Goal: Manage account settings

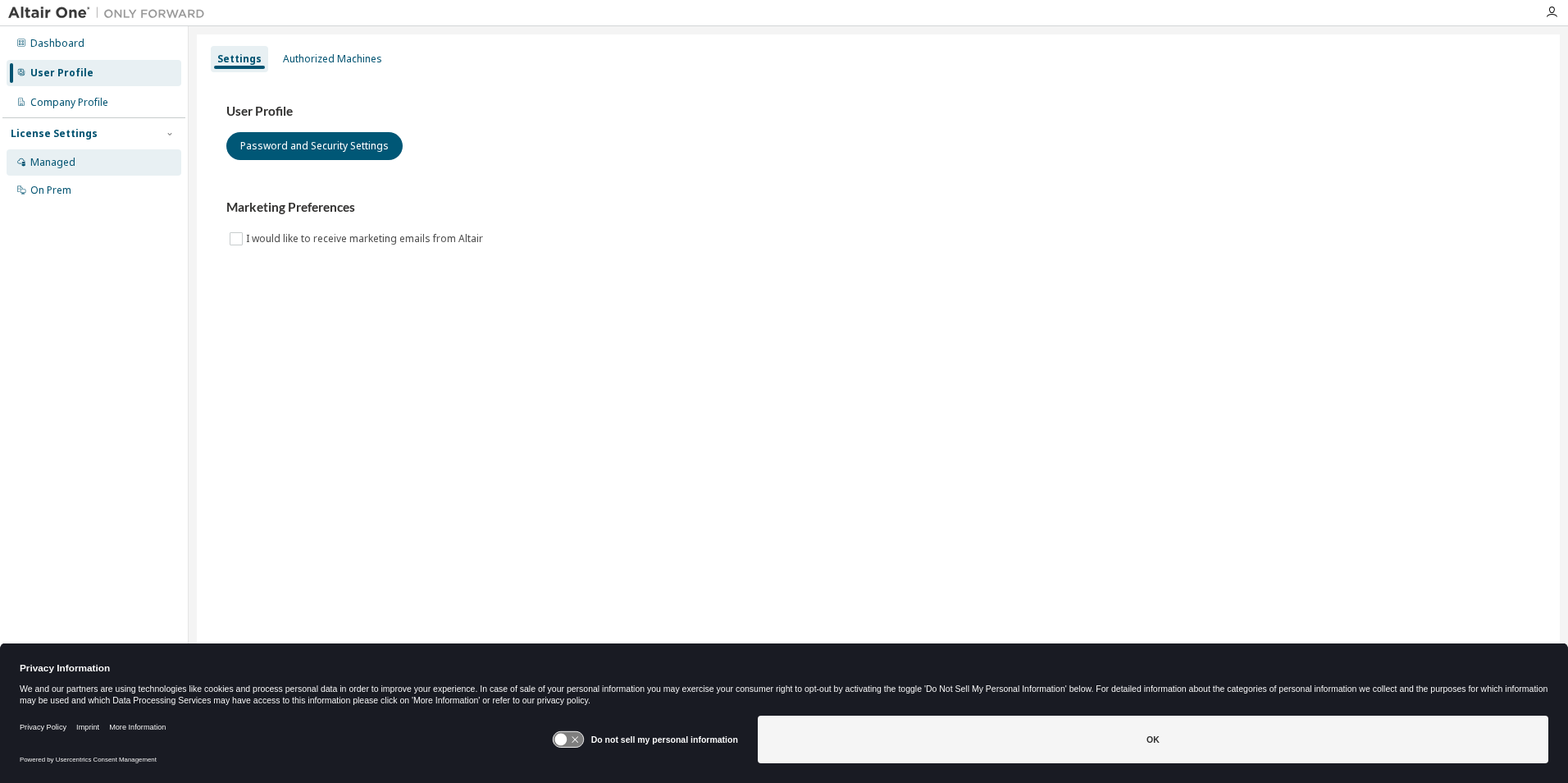
click at [90, 168] on div "Managed" at bounding box center [93, 162] width 175 height 27
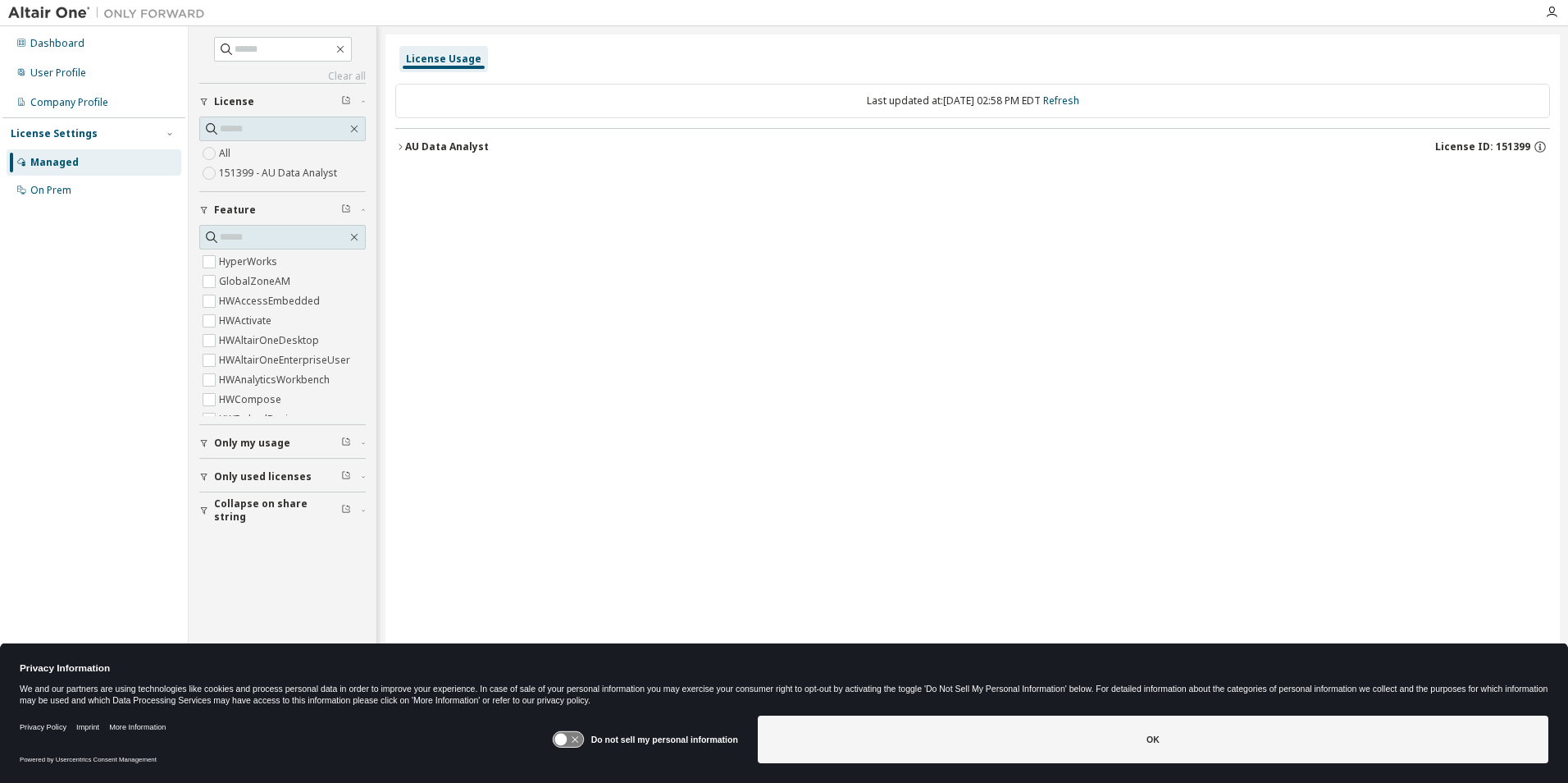
click at [241, 446] on span "Only my usage" at bounding box center [252, 443] width 76 height 13
click at [57, 195] on div "On Prem" at bounding box center [51, 190] width 41 height 13
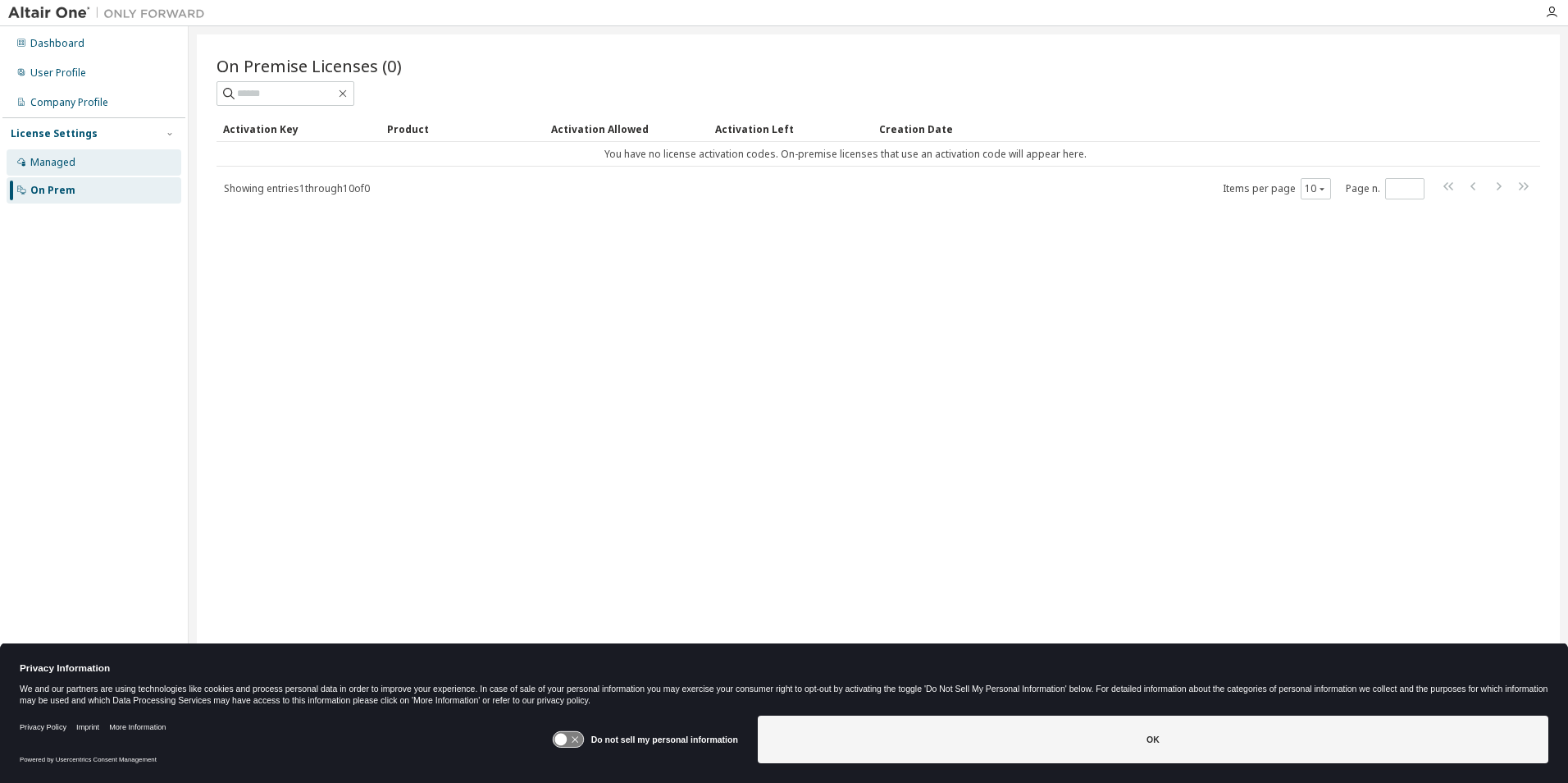
click at [59, 163] on div "Managed" at bounding box center [52, 162] width 45 height 13
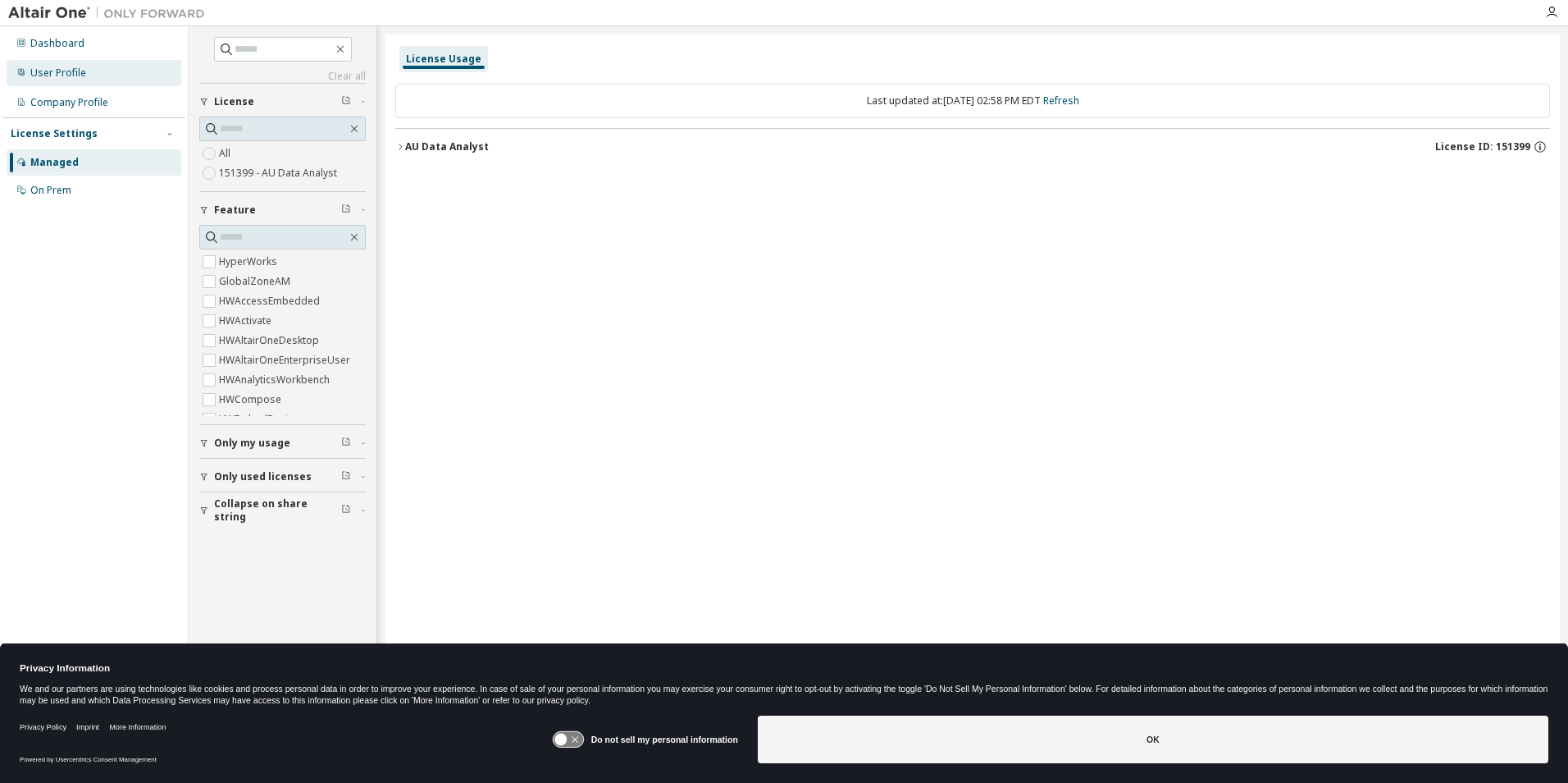
click at [86, 77] on div "User Profile" at bounding box center [93, 73] width 175 height 27
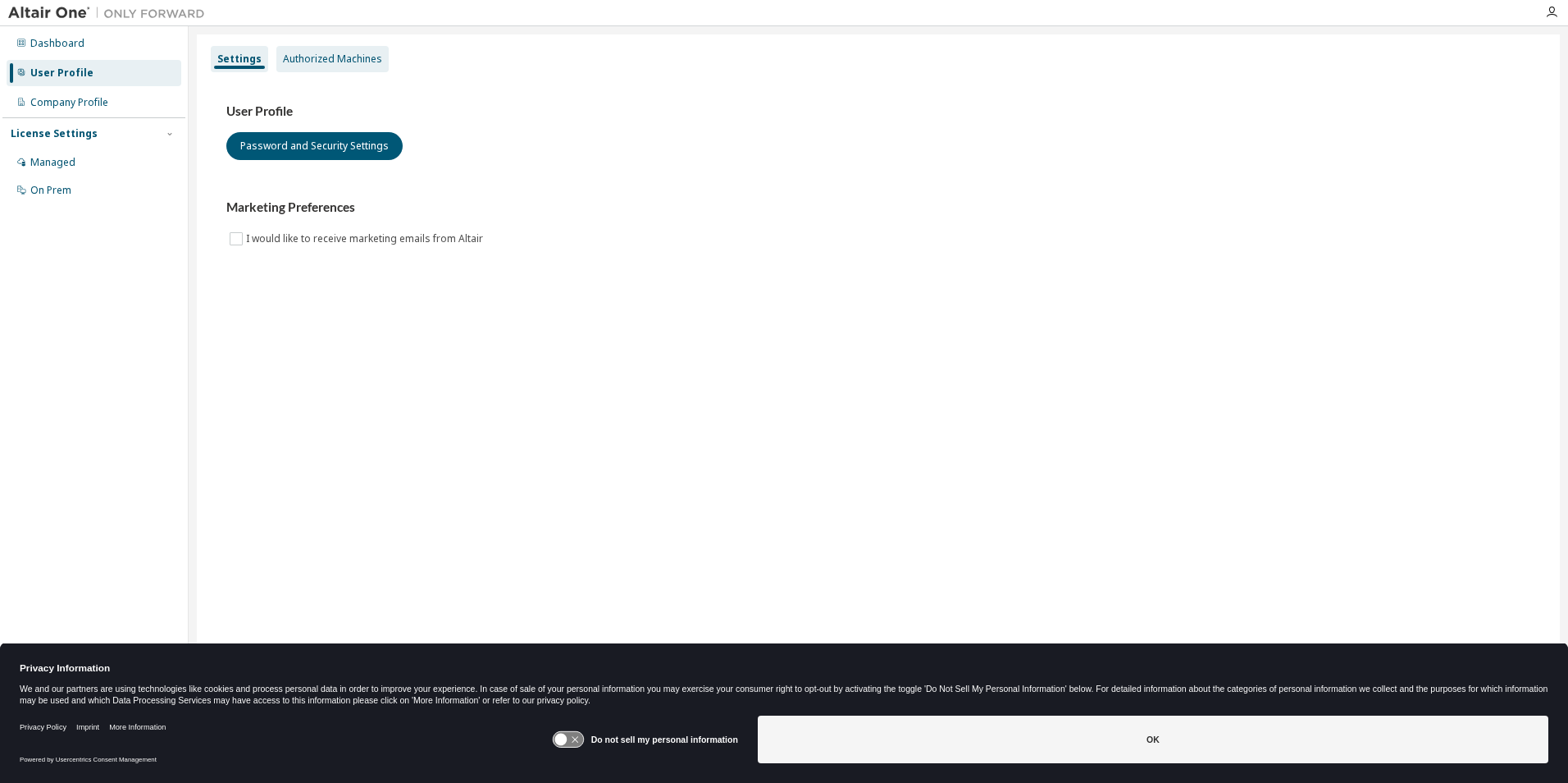
click at [319, 59] on div "Authorized Machines" at bounding box center [333, 59] width 99 height 13
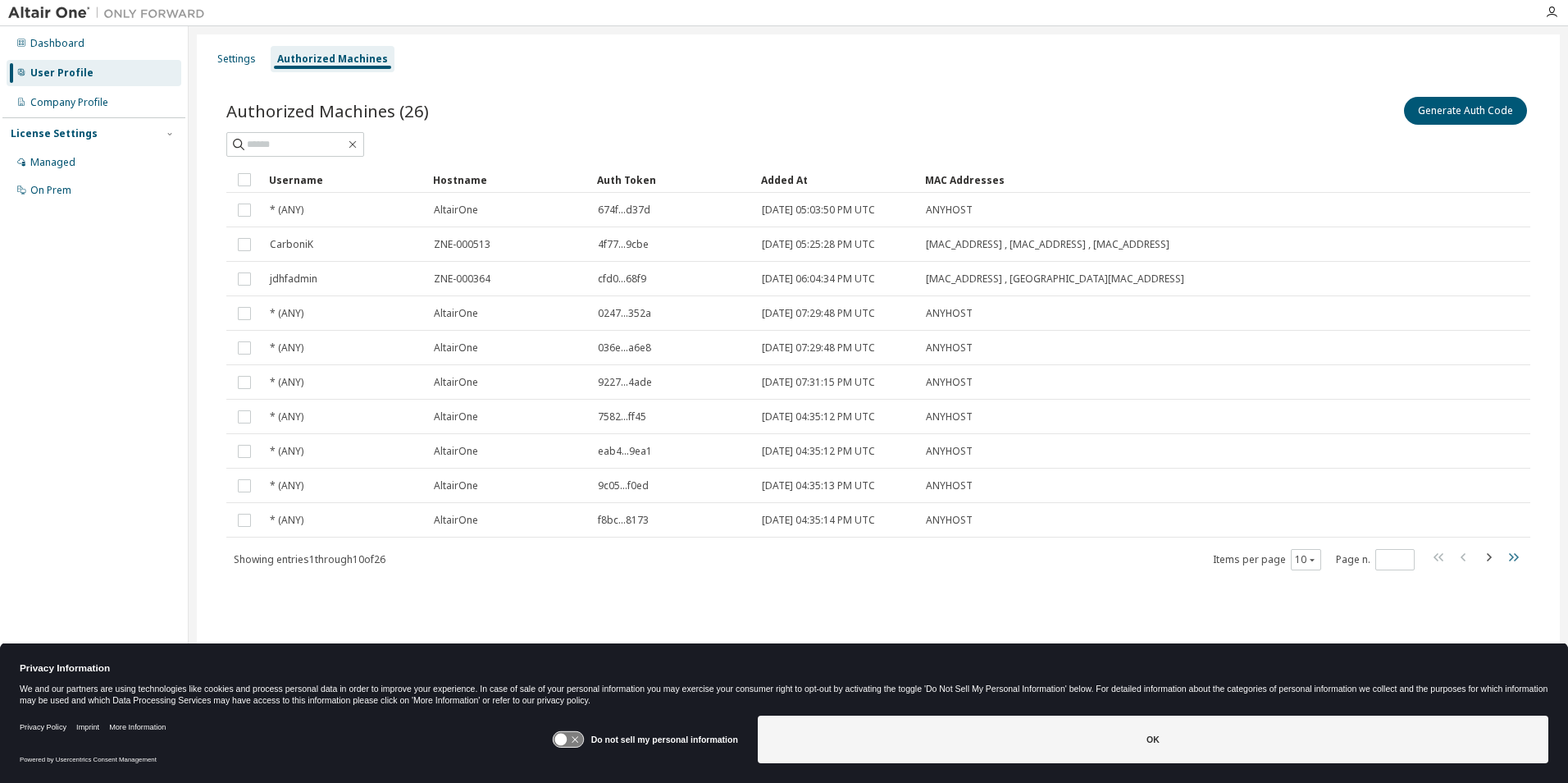
click at [1509, 557] on icon "button" at bounding box center [1513, 557] width 20 height 20
type input "*"
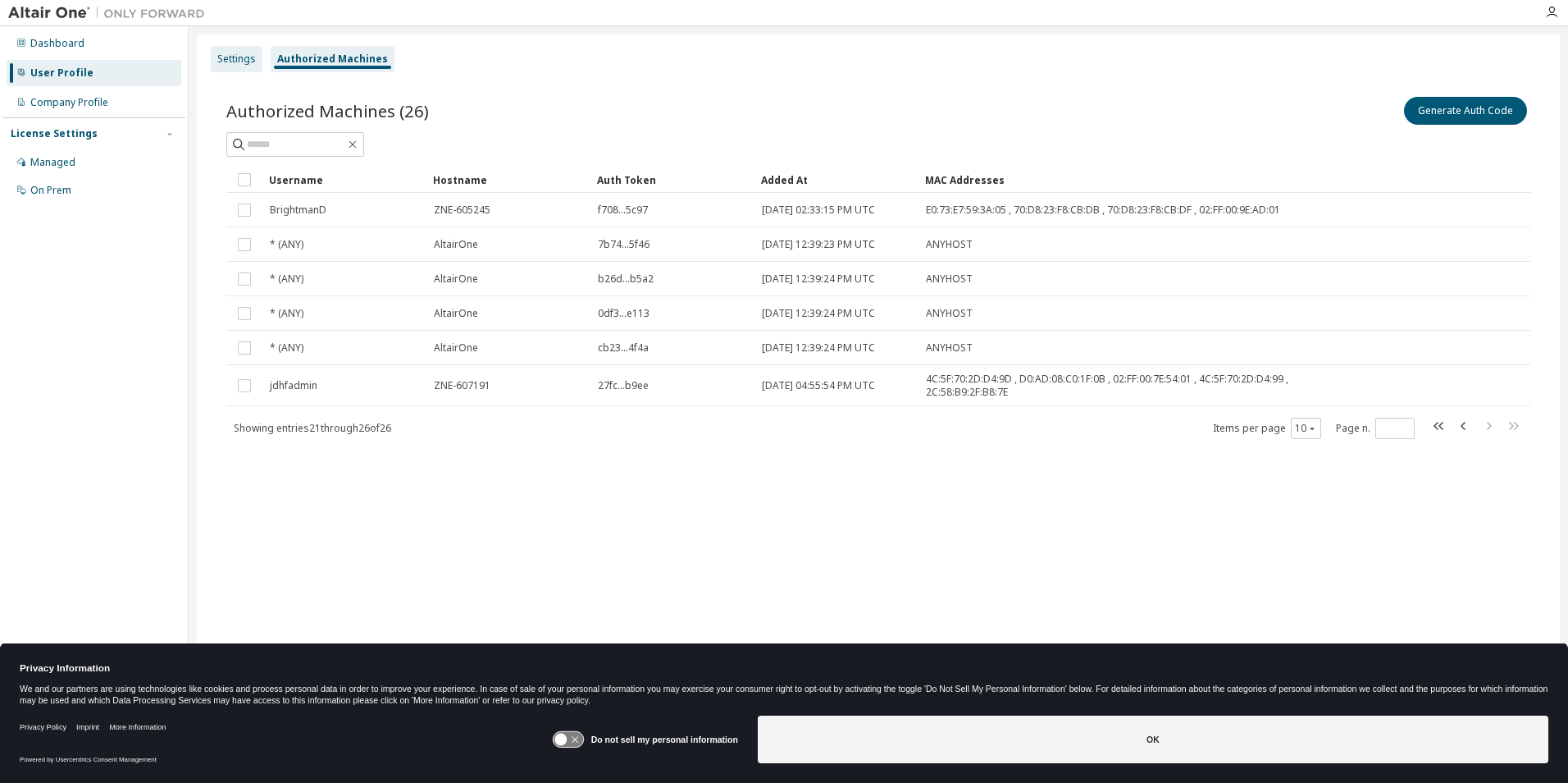
click at [221, 61] on div "Settings" at bounding box center [236, 59] width 38 height 13
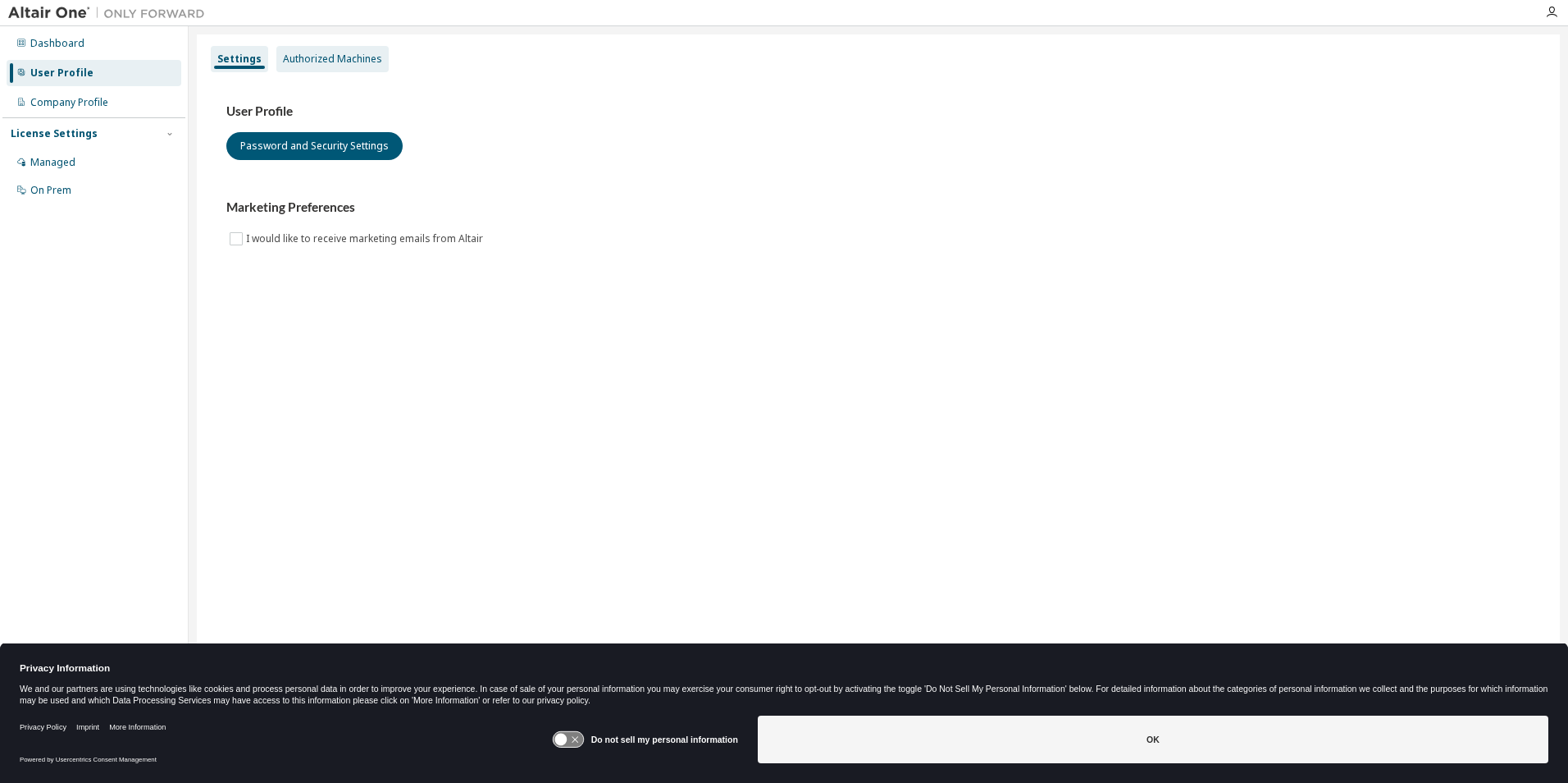
click at [300, 58] on div "Authorized Machines" at bounding box center [333, 59] width 99 height 13
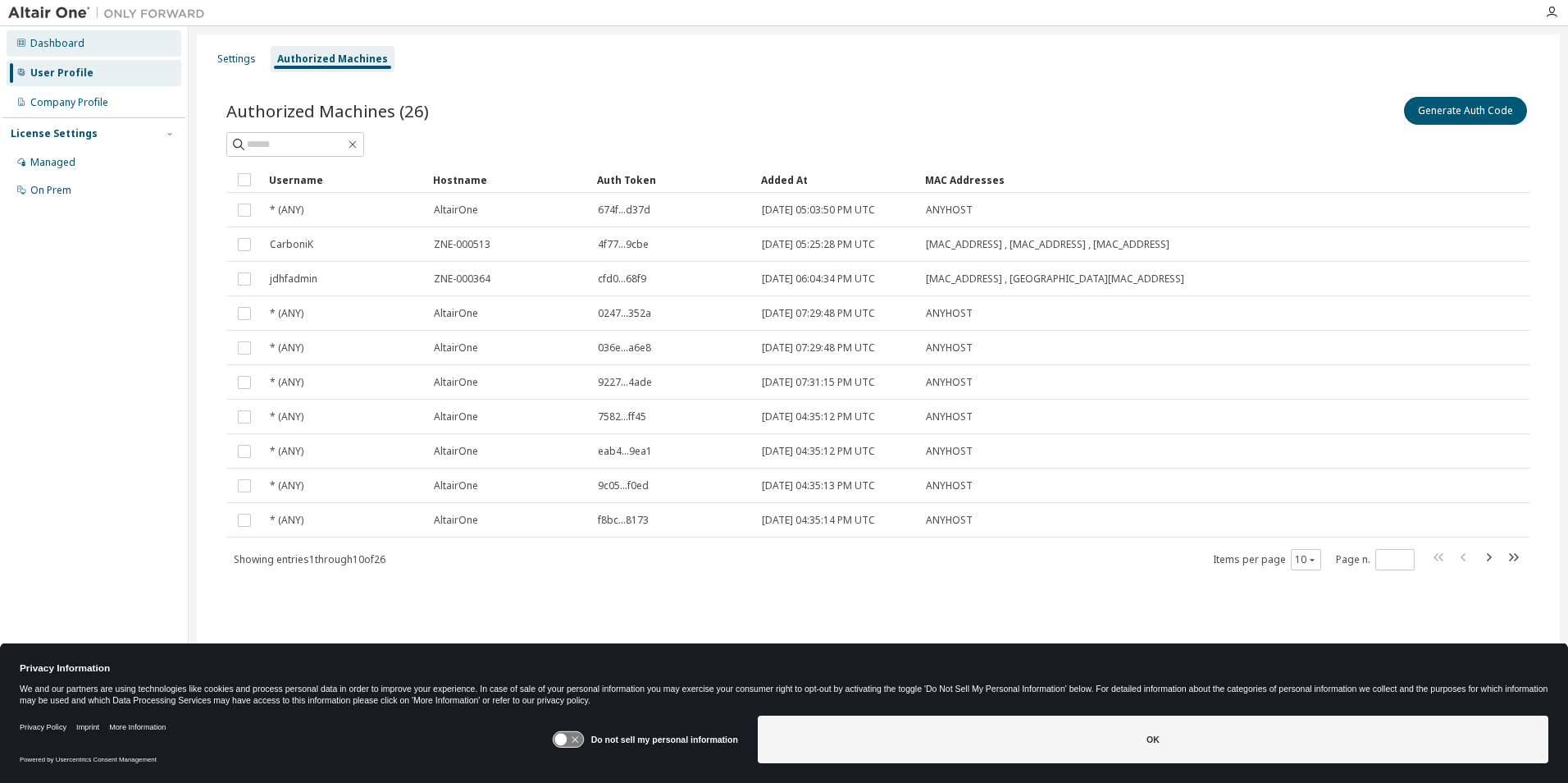
click at [72, 40] on div "Dashboard" at bounding box center [57, 44] width 54 height 13
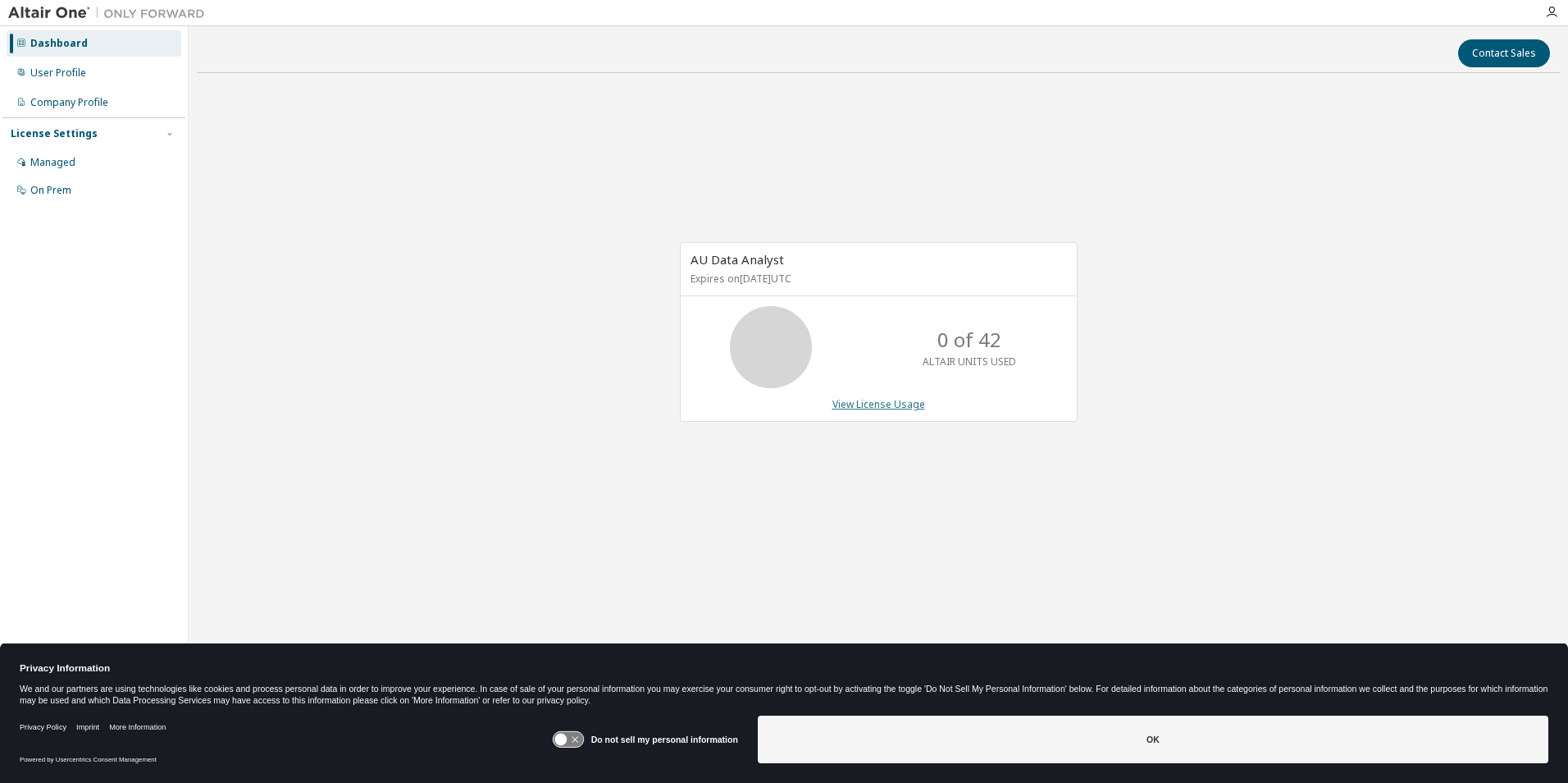
click at [903, 405] on link "View License Usage" at bounding box center [879, 404] width 92 height 14
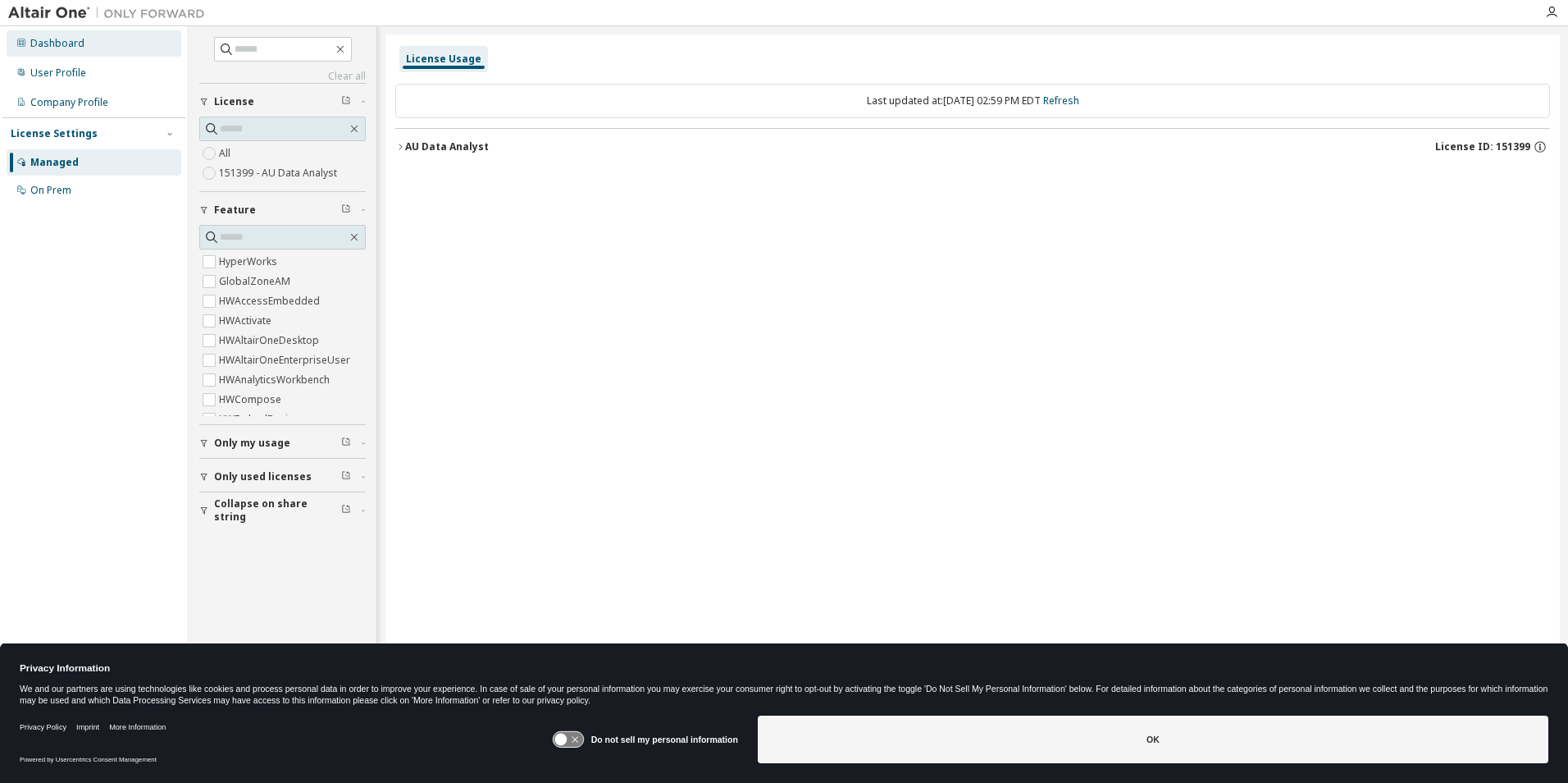
click at [70, 44] on div "Dashboard" at bounding box center [57, 44] width 54 height 13
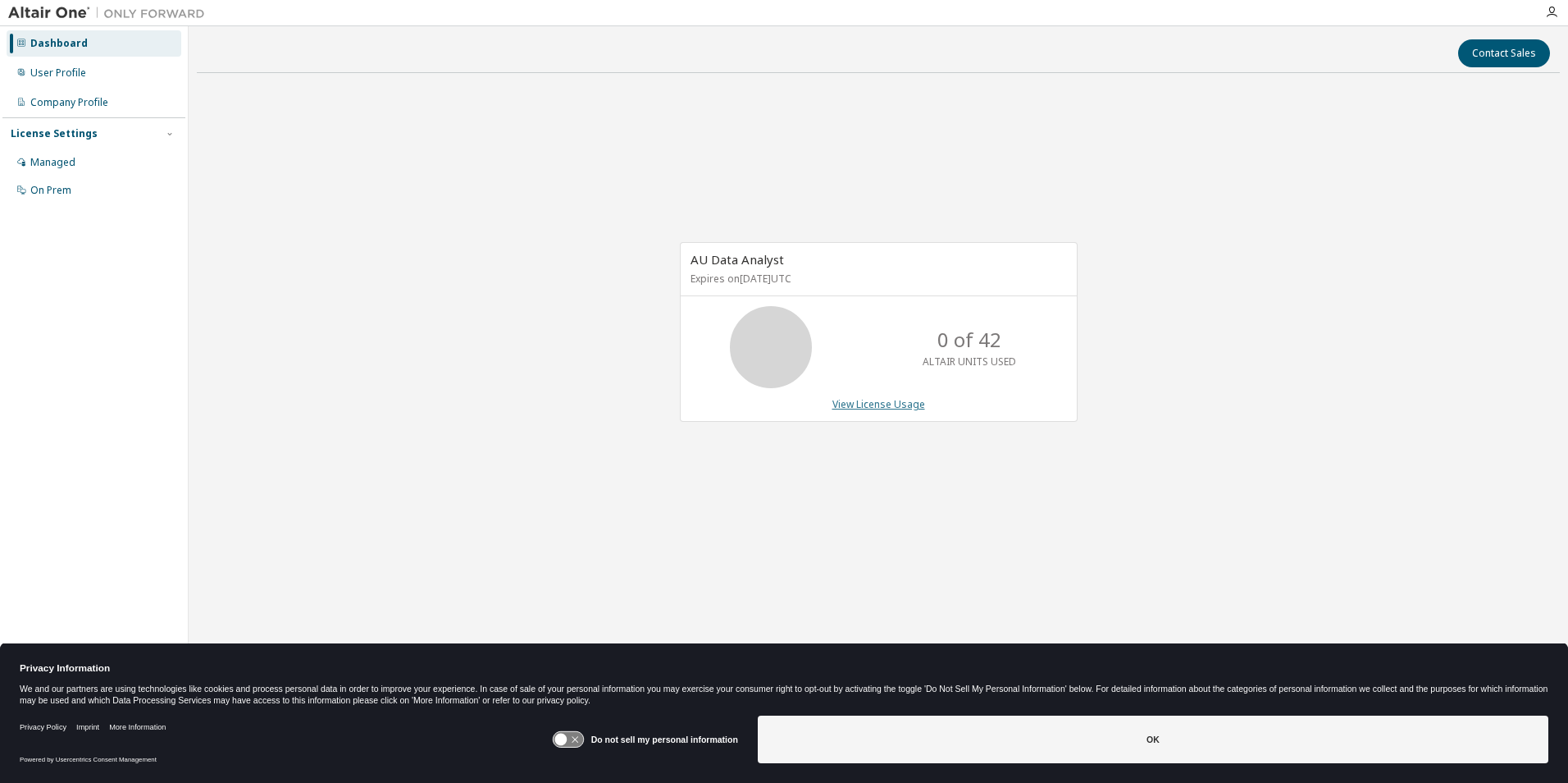
click at [863, 408] on link "View License Usage" at bounding box center [879, 404] width 92 height 14
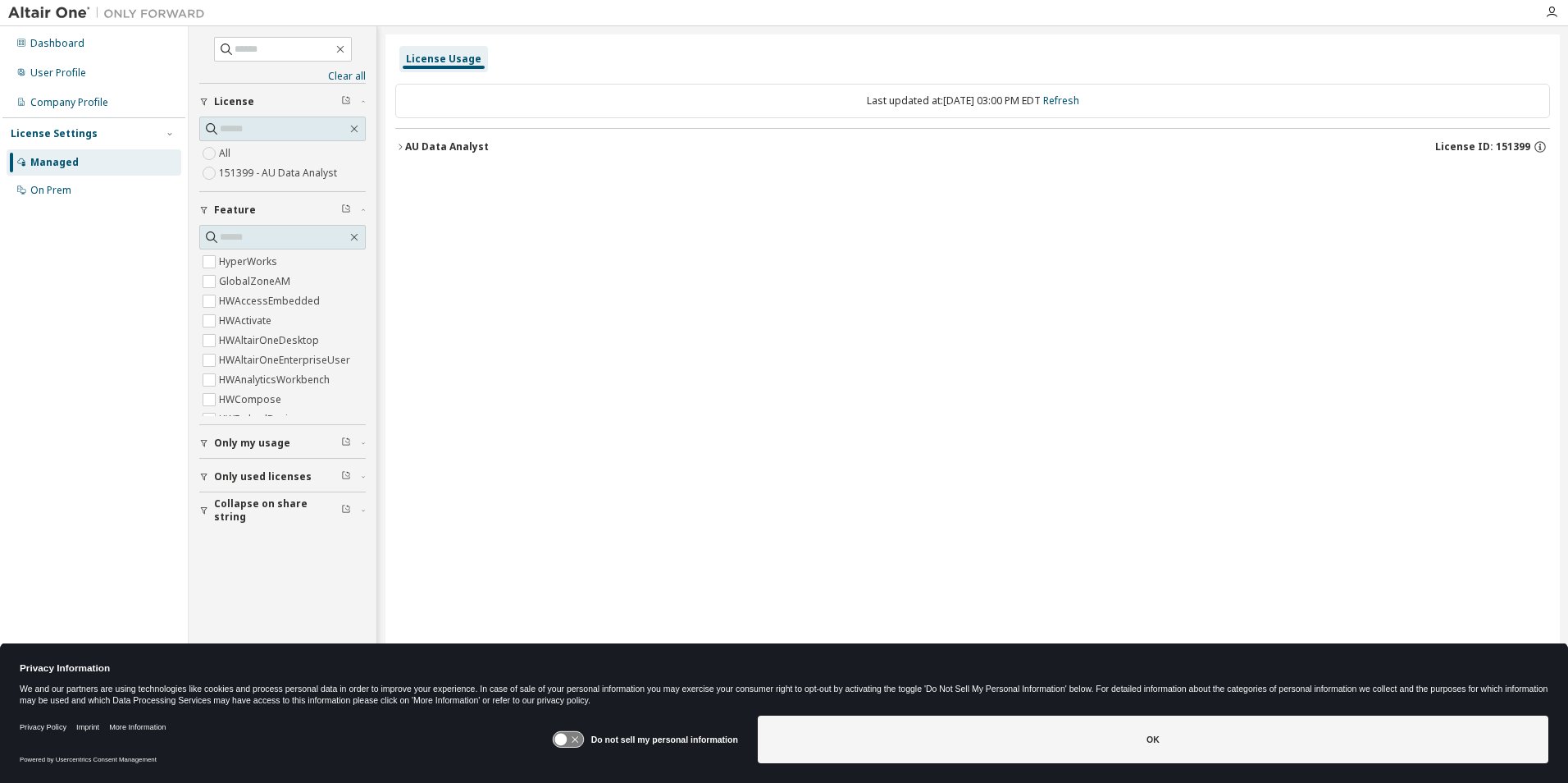
click at [399, 145] on icon "button" at bounding box center [400, 146] width 4 height 5
click at [400, 151] on icon "button" at bounding box center [399, 146] width 10 height 10
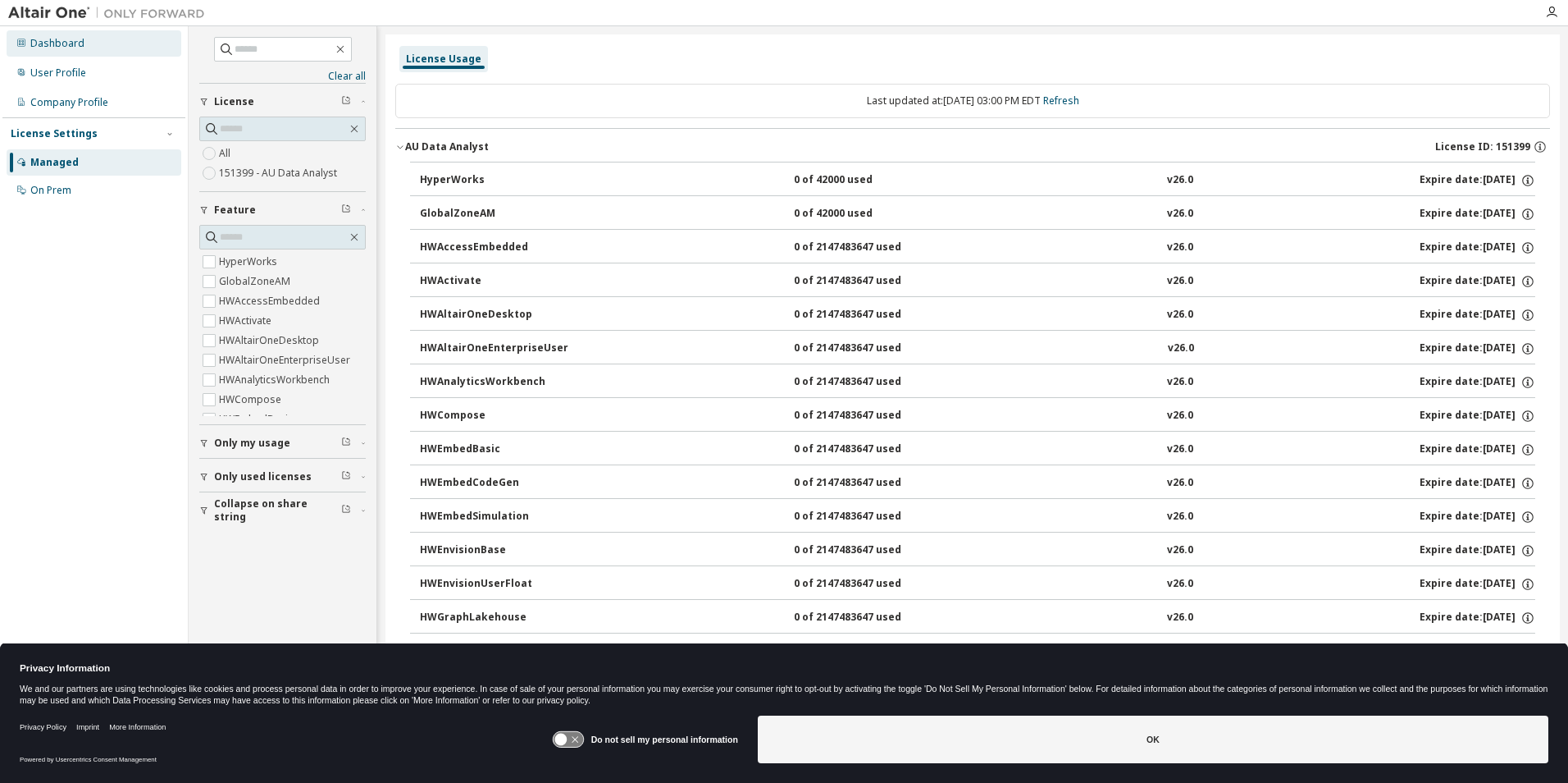
click at [130, 51] on div "Dashboard" at bounding box center [93, 44] width 175 height 27
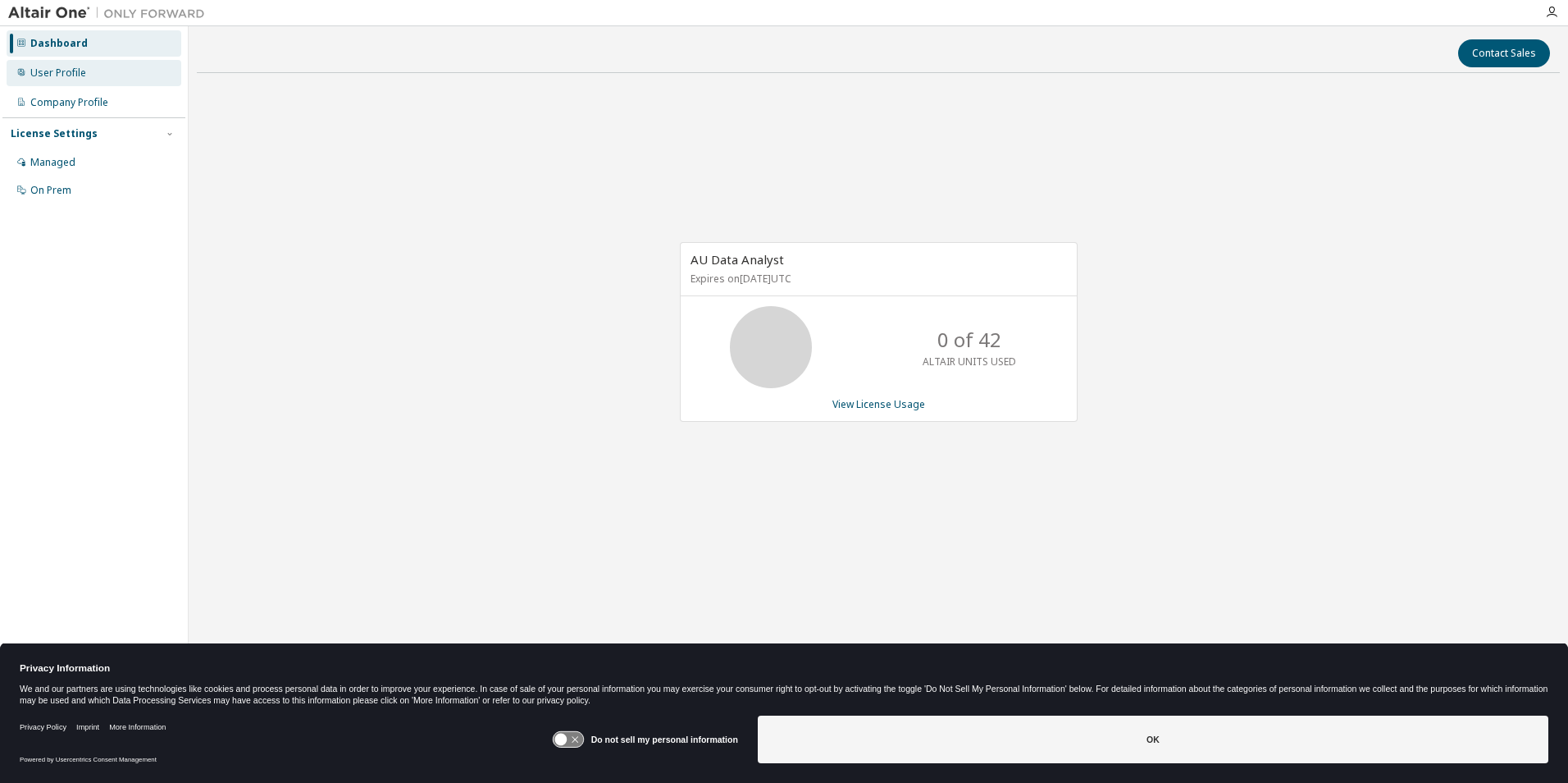
click at [59, 74] on div "User Profile" at bounding box center [58, 73] width 56 height 13
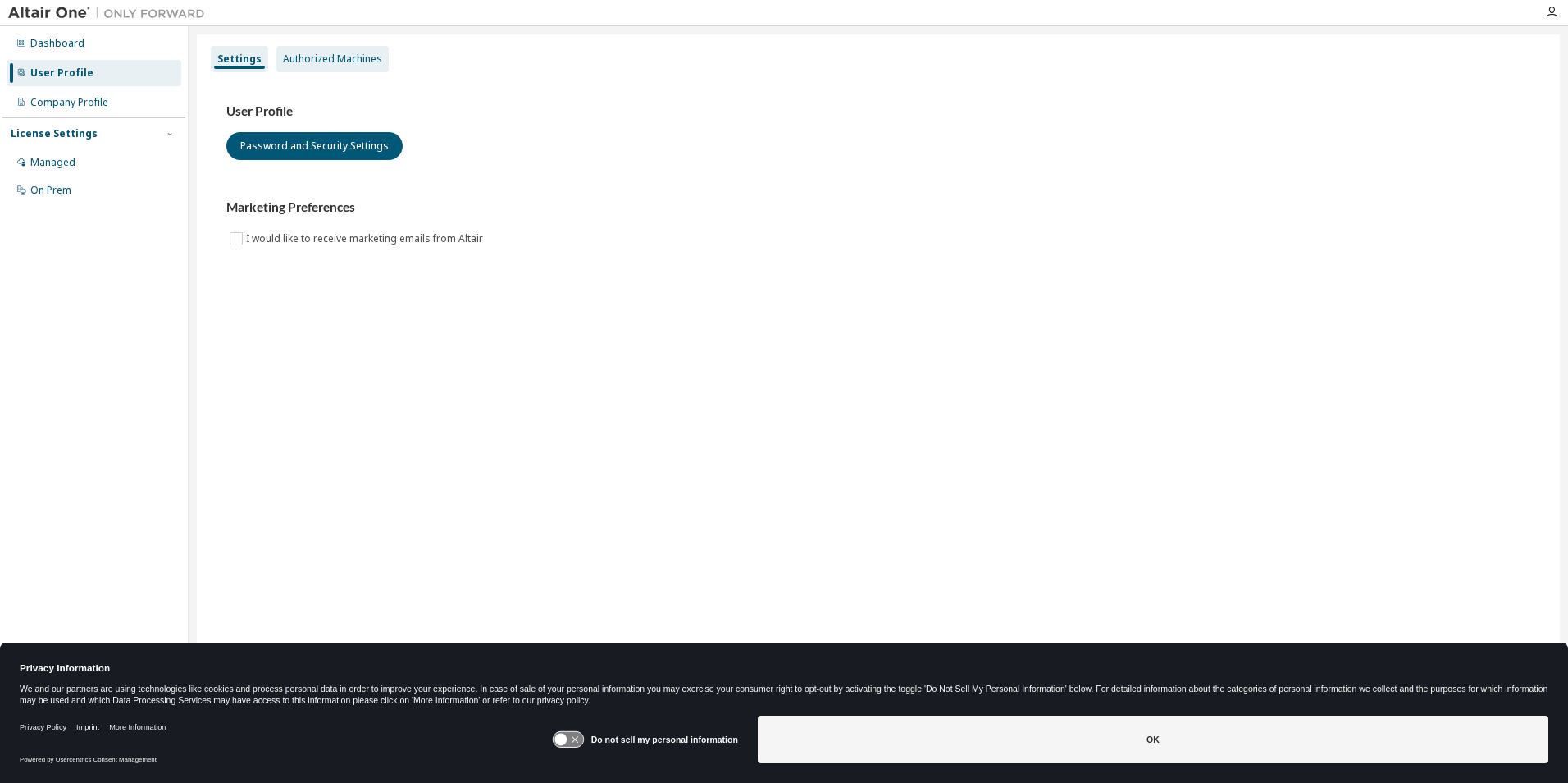
click at [292, 60] on div "Authorized Machines" at bounding box center [333, 59] width 99 height 13
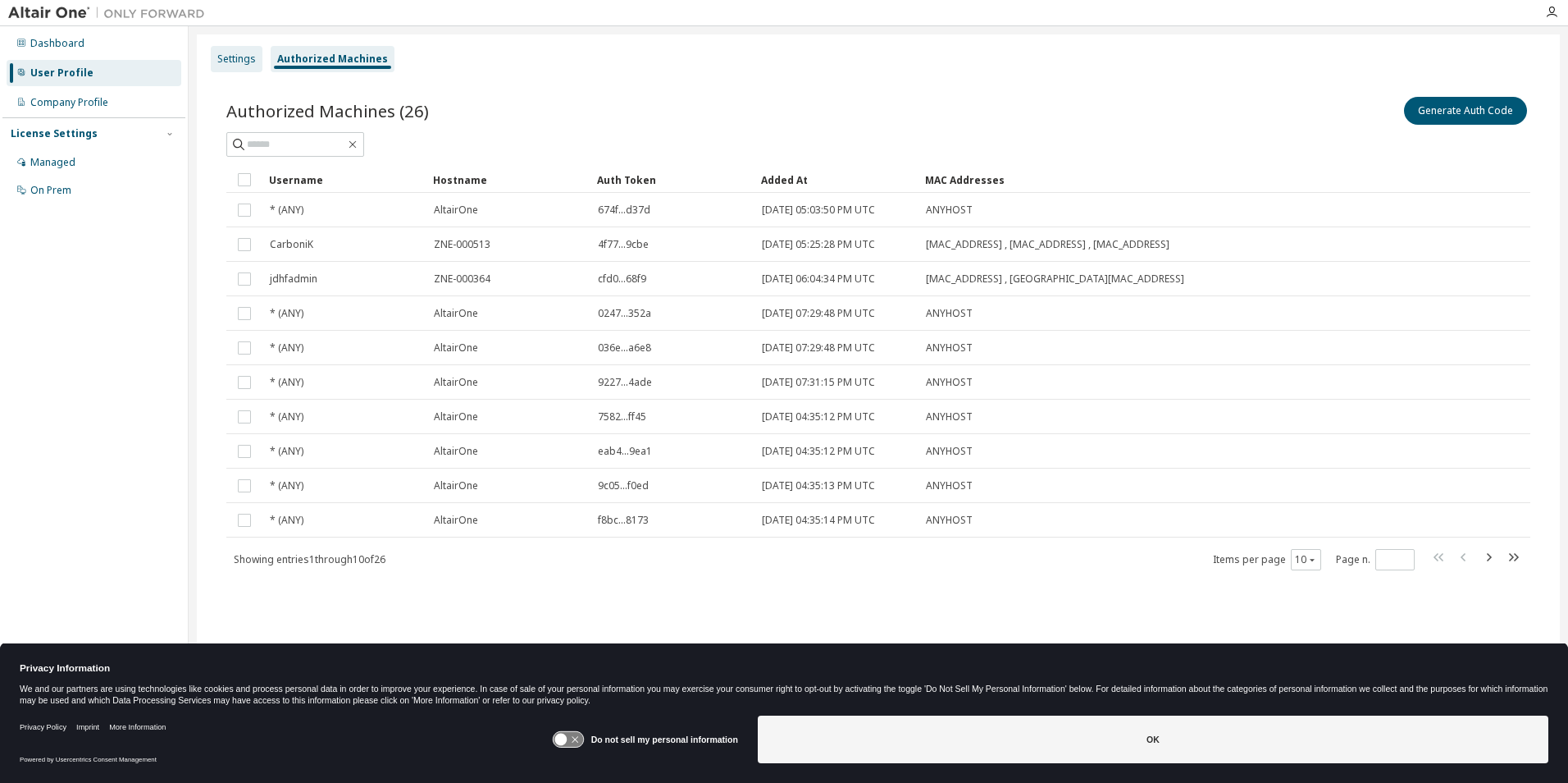
click at [236, 56] on div "Settings" at bounding box center [236, 59] width 38 height 13
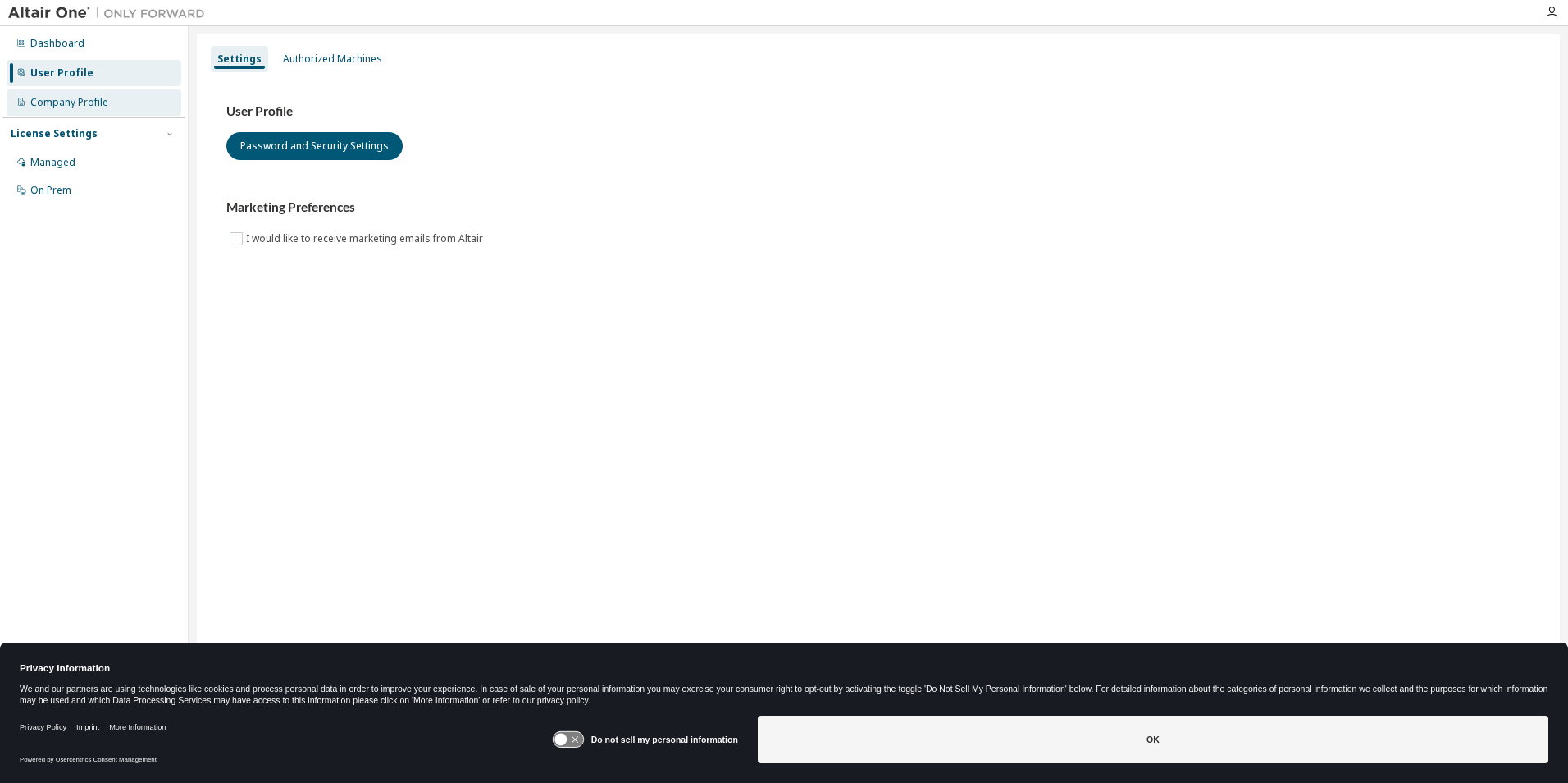
click at [80, 98] on div "Company Profile" at bounding box center [69, 102] width 78 height 13
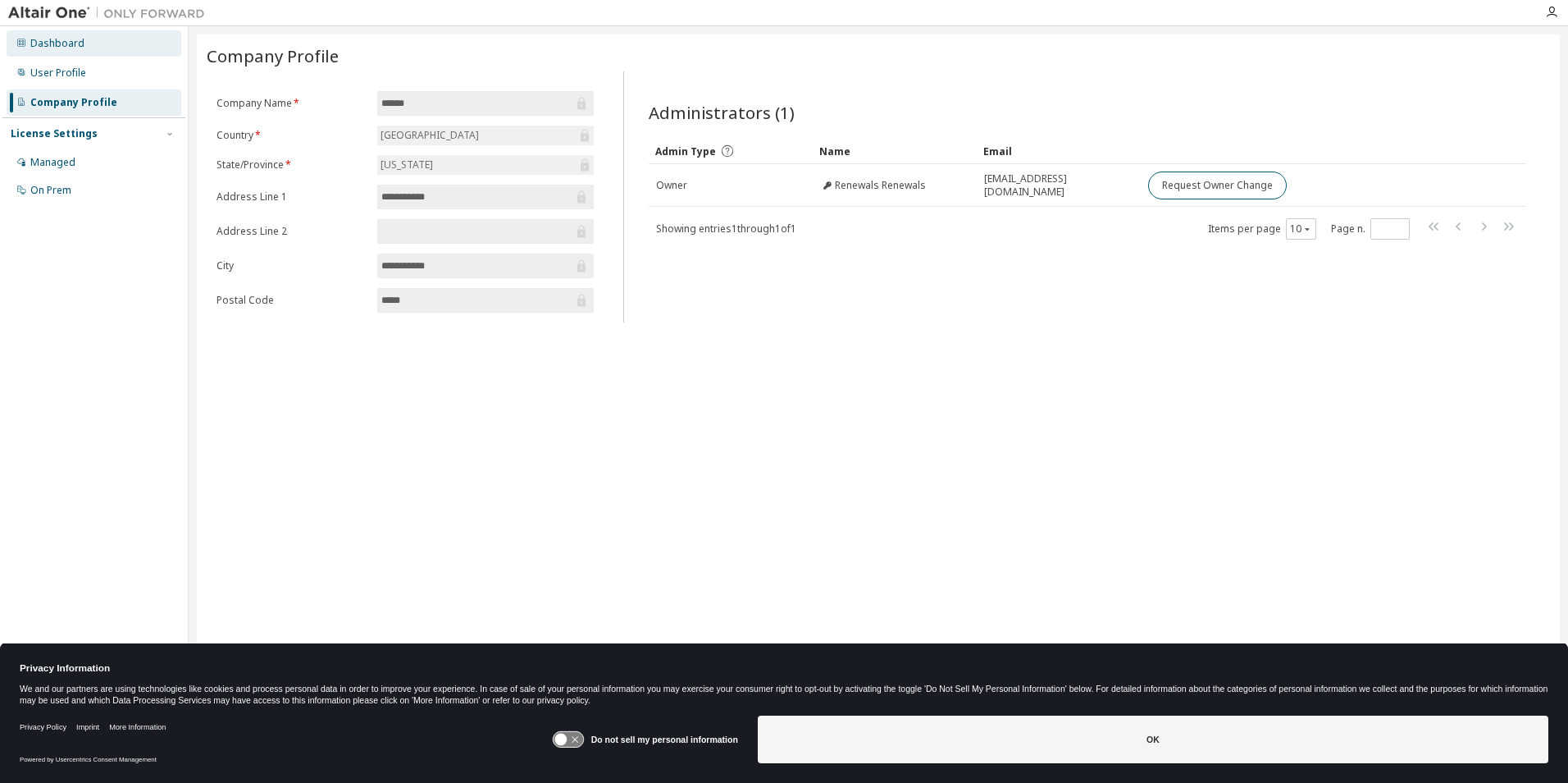
click at [91, 50] on div "Dashboard" at bounding box center [93, 44] width 175 height 27
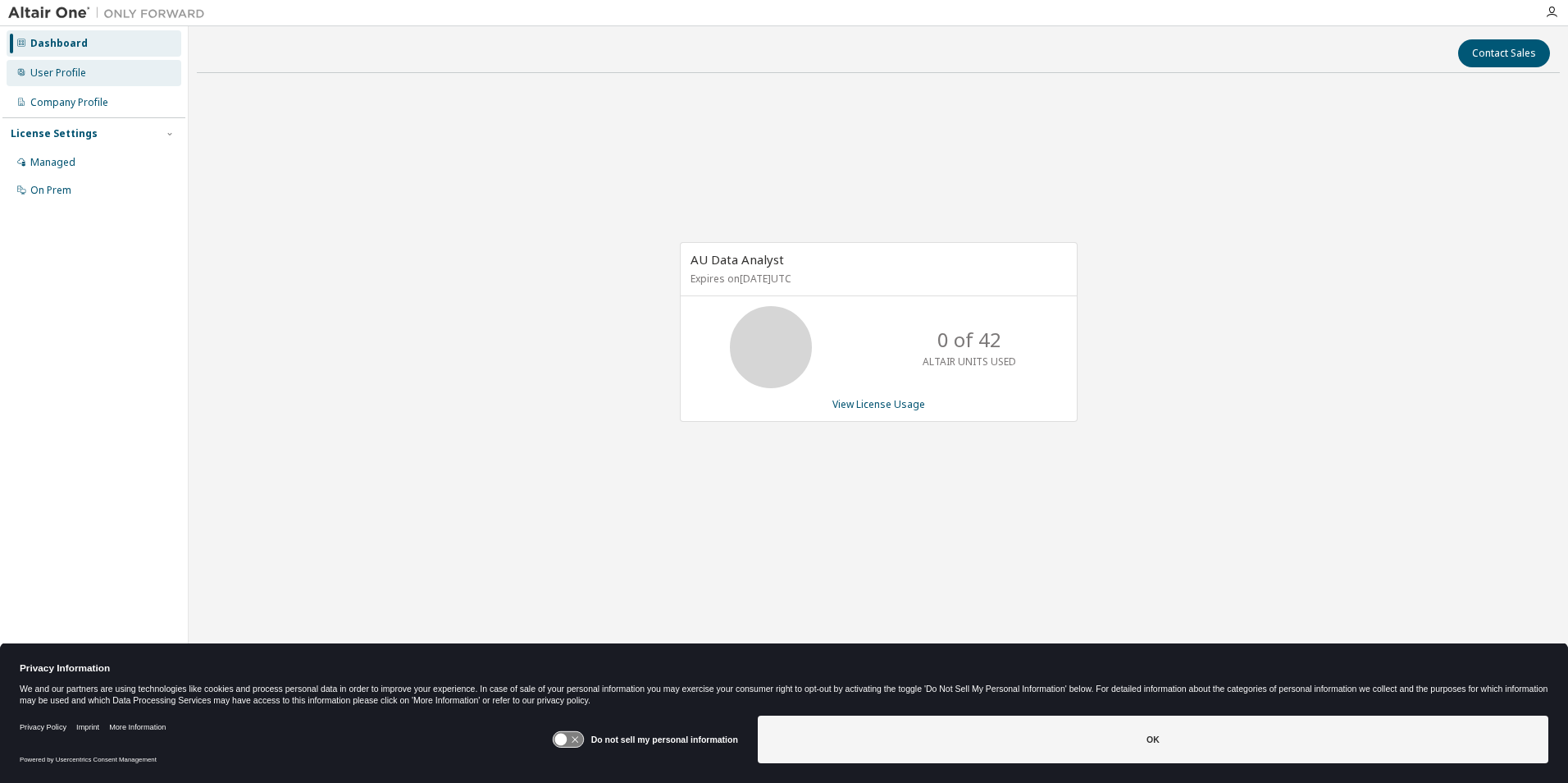
click at [87, 63] on div "User Profile" at bounding box center [93, 73] width 175 height 27
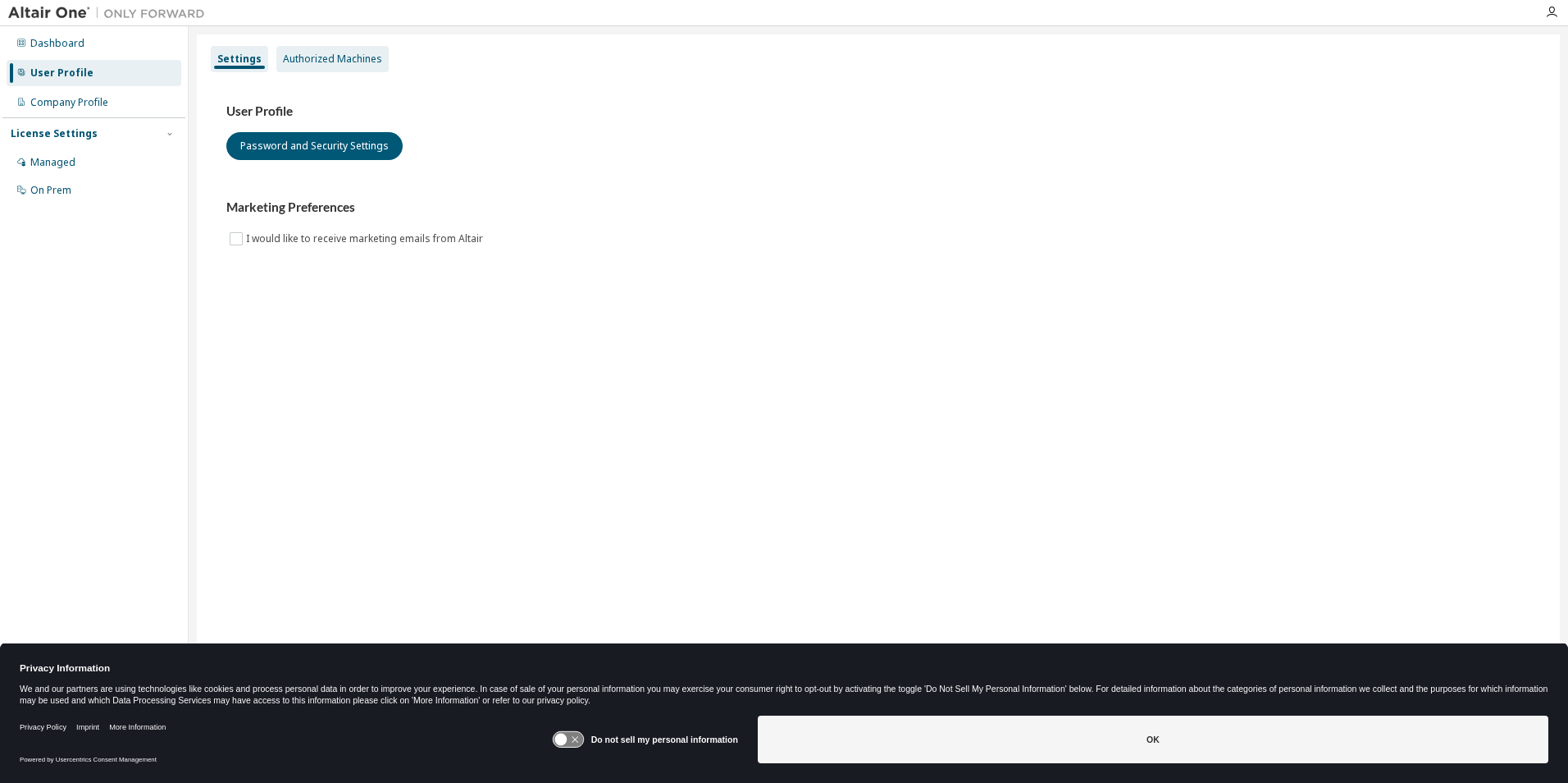
click at [289, 58] on div "Authorized Machines" at bounding box center [333, 59] width 99 height 13
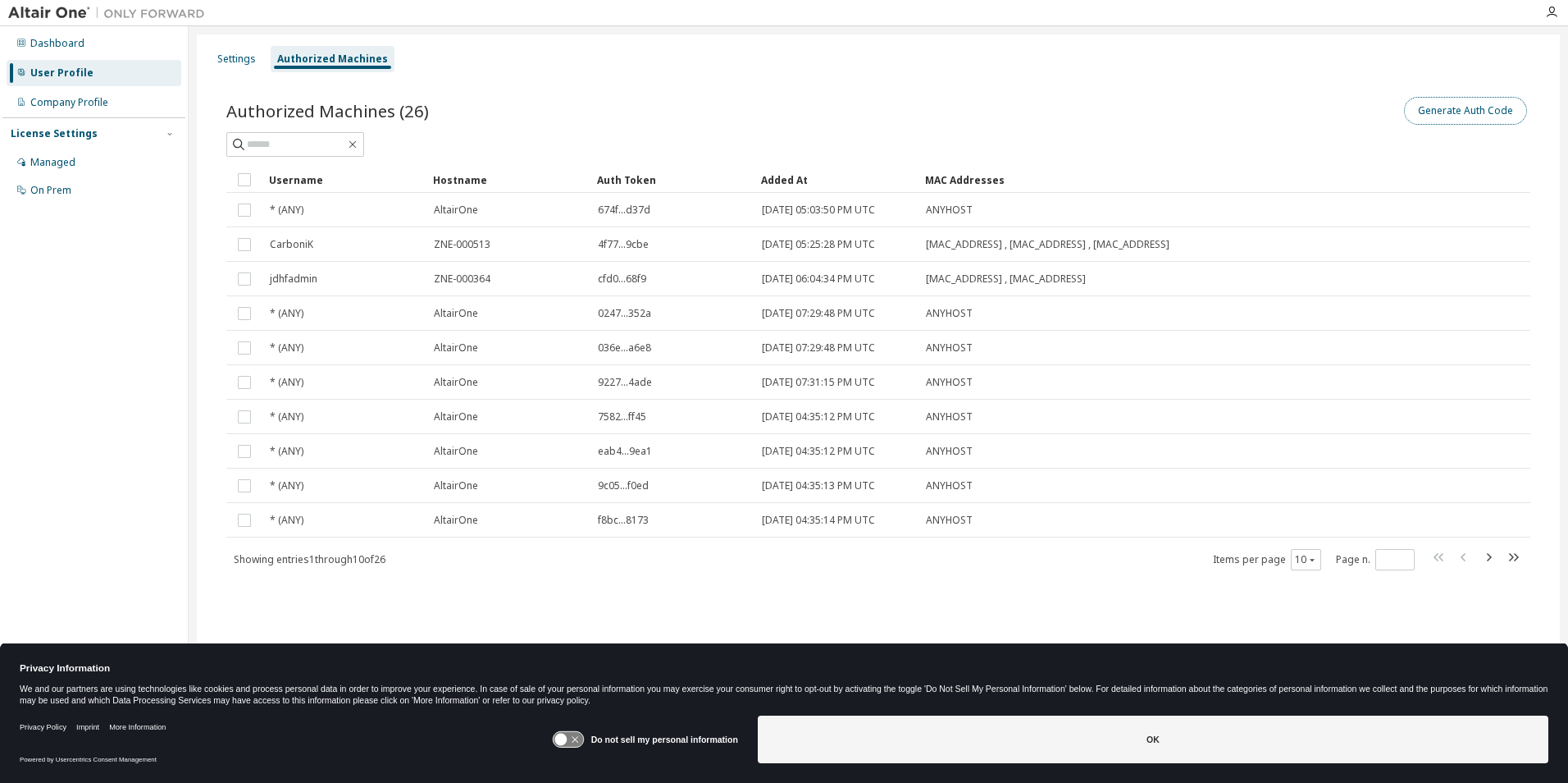
click at [1491, 113] on button "Generate Auth Code" at bounding box center [1465, 110] width 123 height 28
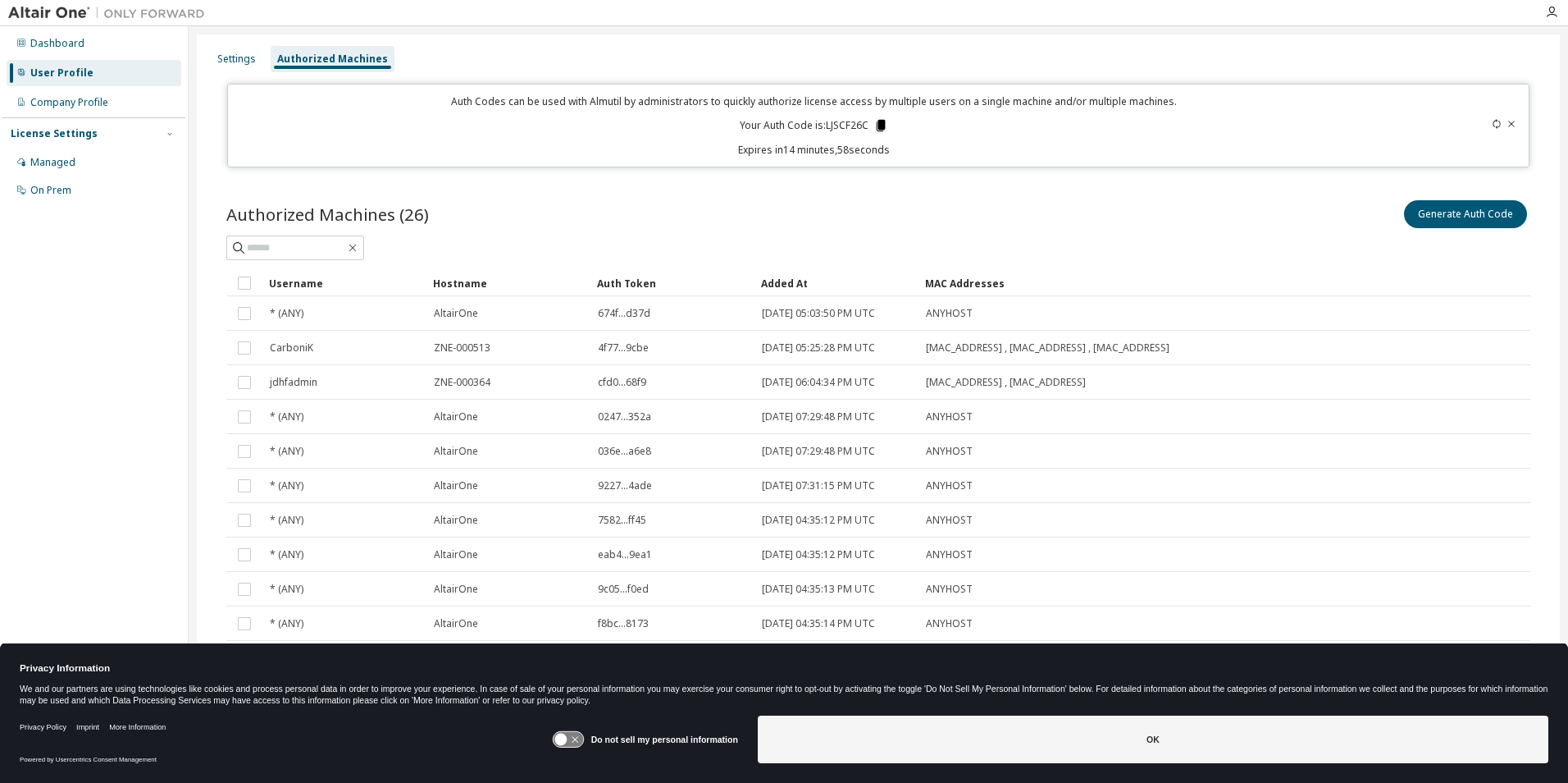
click at [880, 123] on icon at bounding box center [881, 125] width 9 height 12
